Goal: Check status: Check status

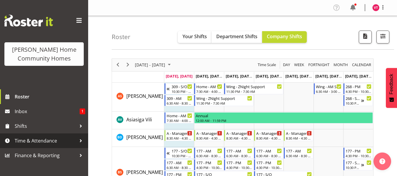
click at [80, 139] on div at bounding box center [80, 140] width 9 height 9
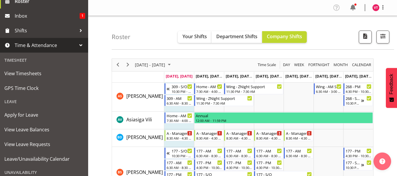
scroll to position [24, 0]
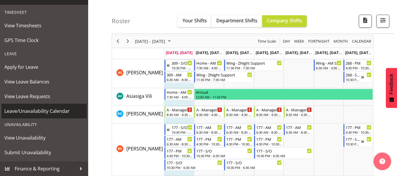
click at [63, 113] on span "Leave/Unavailability Calendar" at bounding box center [43, 111] width 79 height 9
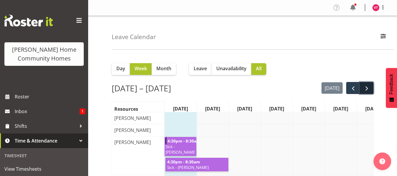
click at [370, 89] on button "next" at bounding box center [367, 88] width 14 height 12
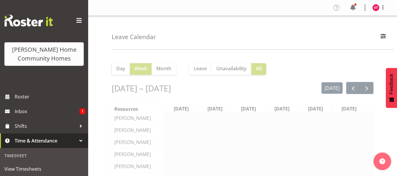
scroll to position [0, 9]
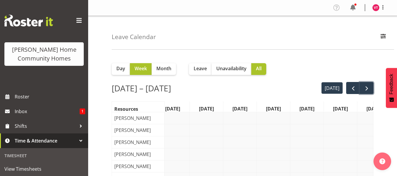
click at [370, 89] on button "next" at bounding box center [367, 88] width 14 height 12
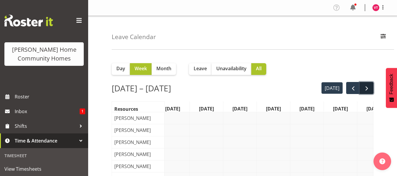
click at [367, 90] on span "next" at bounding box center [366, 88] width 7 height 7
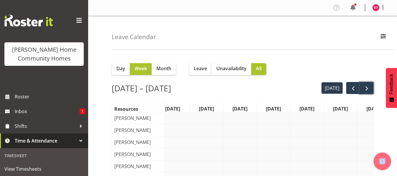
click at [367, 90] on span "next" at bounding box center [366, 88] width 7 height 7
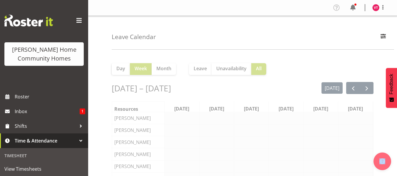
scroll to position [0, 9]
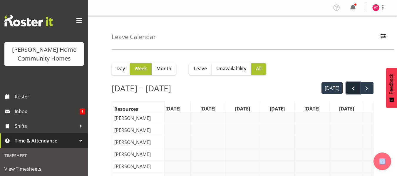
click at [354, 91] on span "prev" at bounding box center [353, 88] width 7 height 7
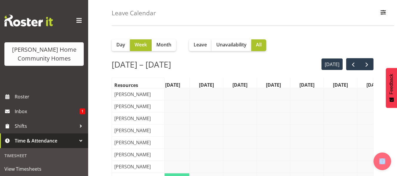
scroll to position [24, 0]
click at [367, 65] on span "next" at bounding box center [366, 64] width 7 height 7
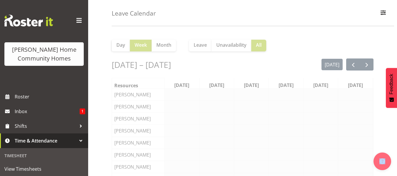
scroll to position [0, 9]
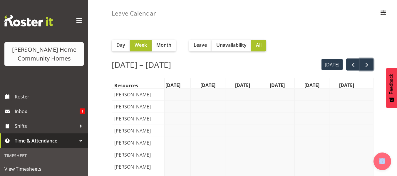
click at [367, 65] on span "next" at bounding box center [366, 64] width 7 height 7
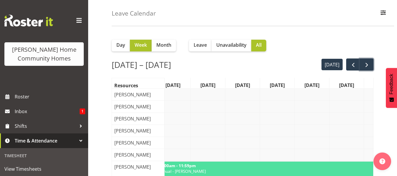
click at [367, 65] on span "next" at bounding box center [366, 64] width 7 height 7
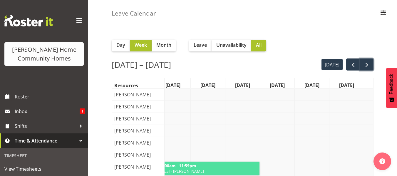
click at [367, 65] on span "next" at bounding box center [366, 64] width 7 height 7
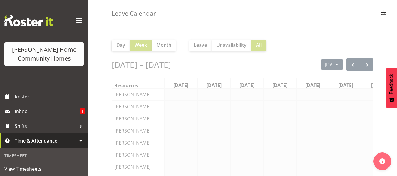
scroll to position [0, 9]
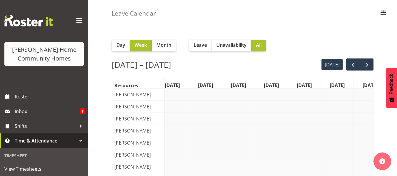
click at [367, 65] on span "next" at bounding box center [366, 64] width 7 height 7
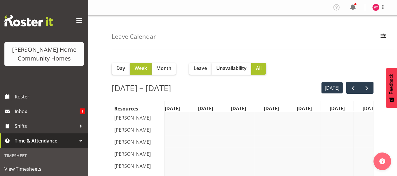
scroll to position [0, 0]
click at [365, 85] on span "next" at bounding box center [366, 88] width 7 height 7
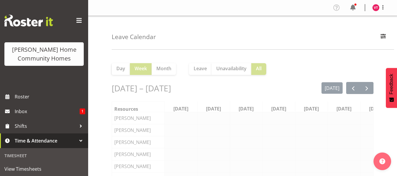
scroll to position [0, 9]
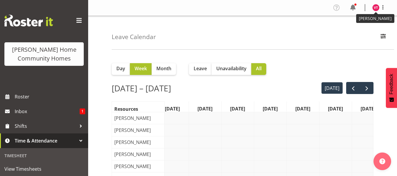
click at [376, 9] on img at bounding box center [375, 7] width 7 height 7
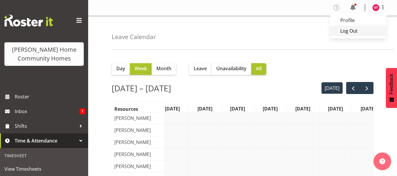
click at [351, 31] on link "Log Out" at bounding box center [358, 31] width 56 height 11
